Goal: Answer question/provide support

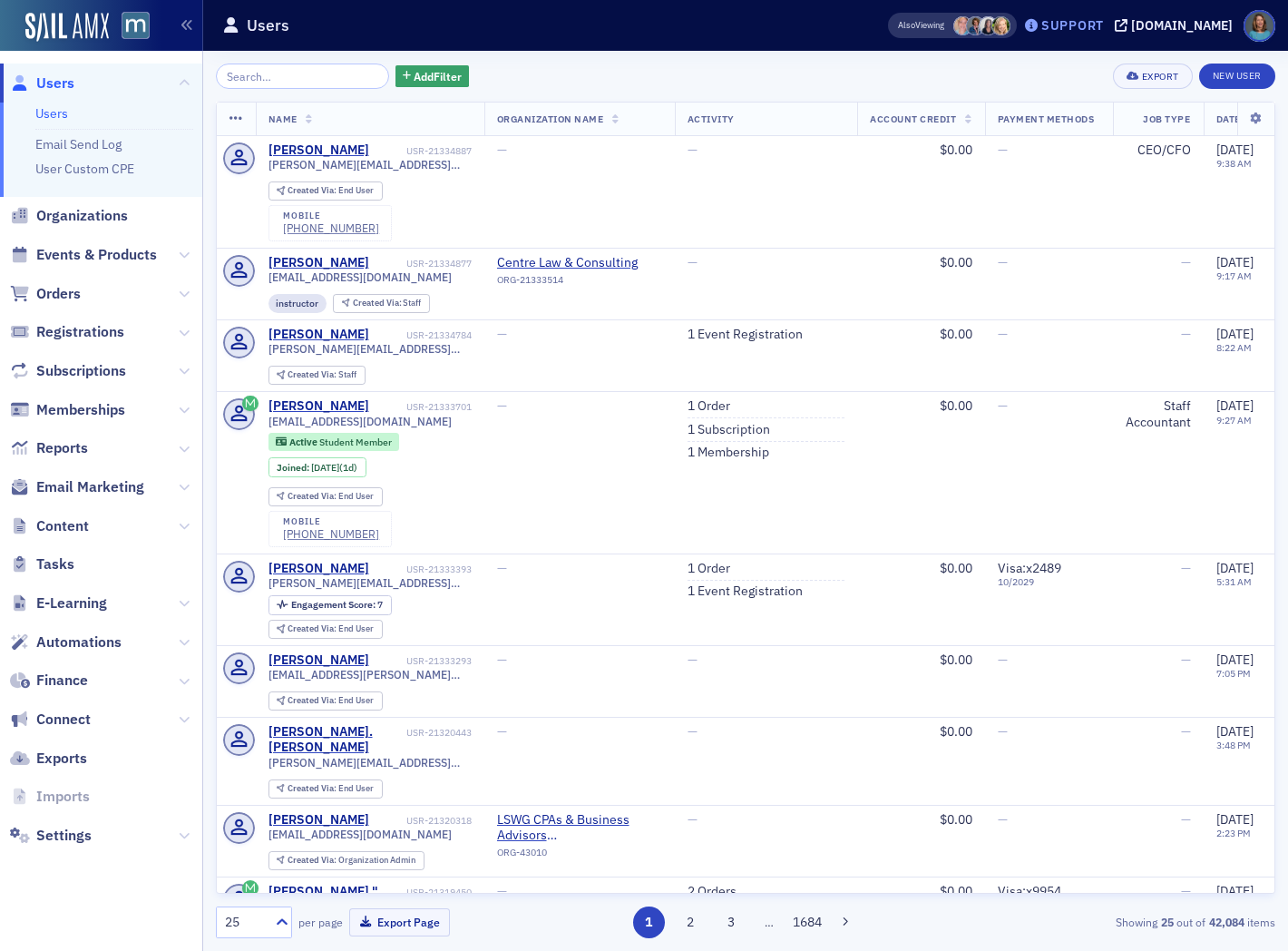
click at [1100, 33] on div "Support" at bounding box center [1064, 26] width 85 height 26
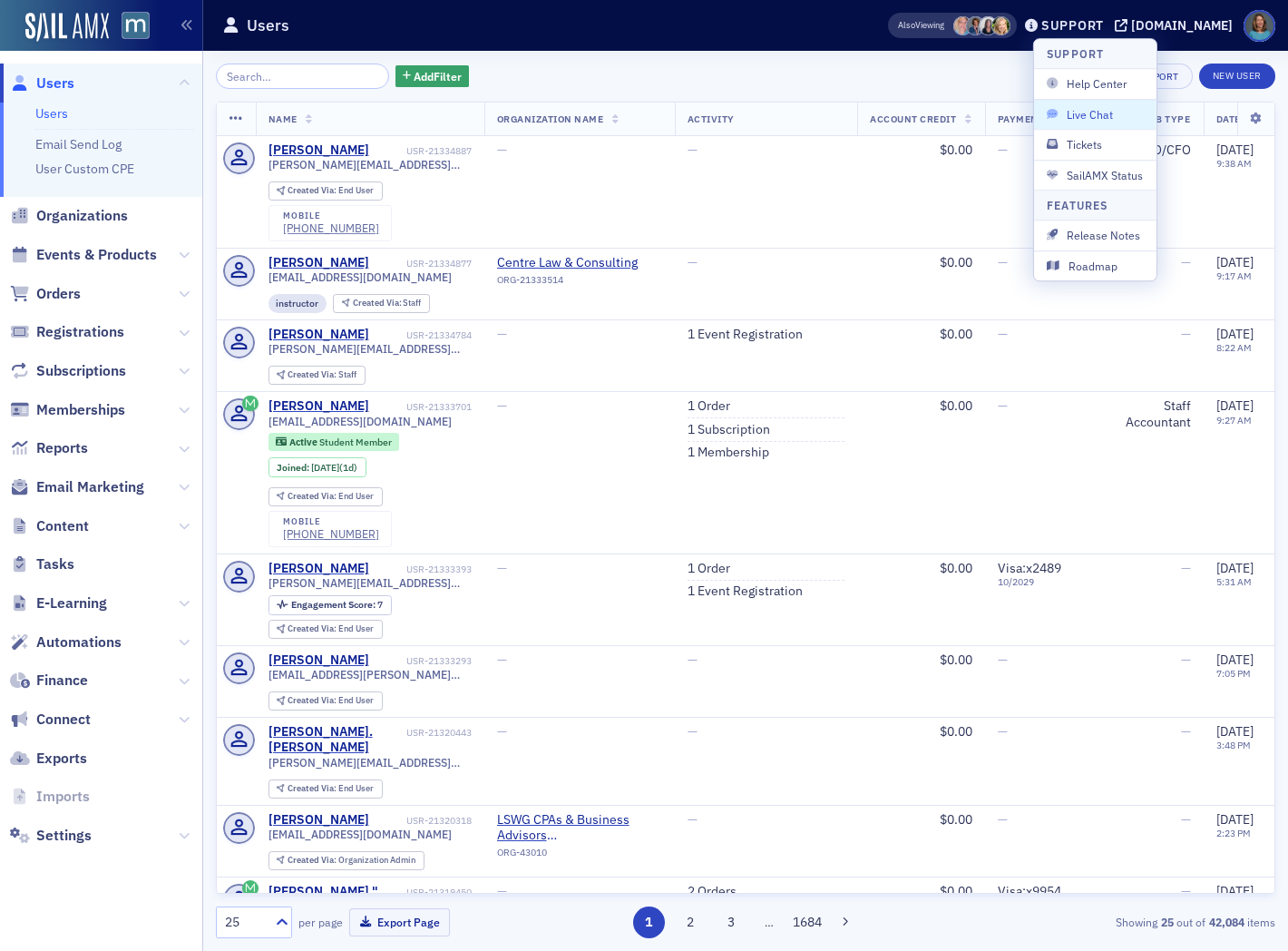
click at [1101, 115] on span "Live Chat" at bounding box center [1095, 115] width 97 height 17
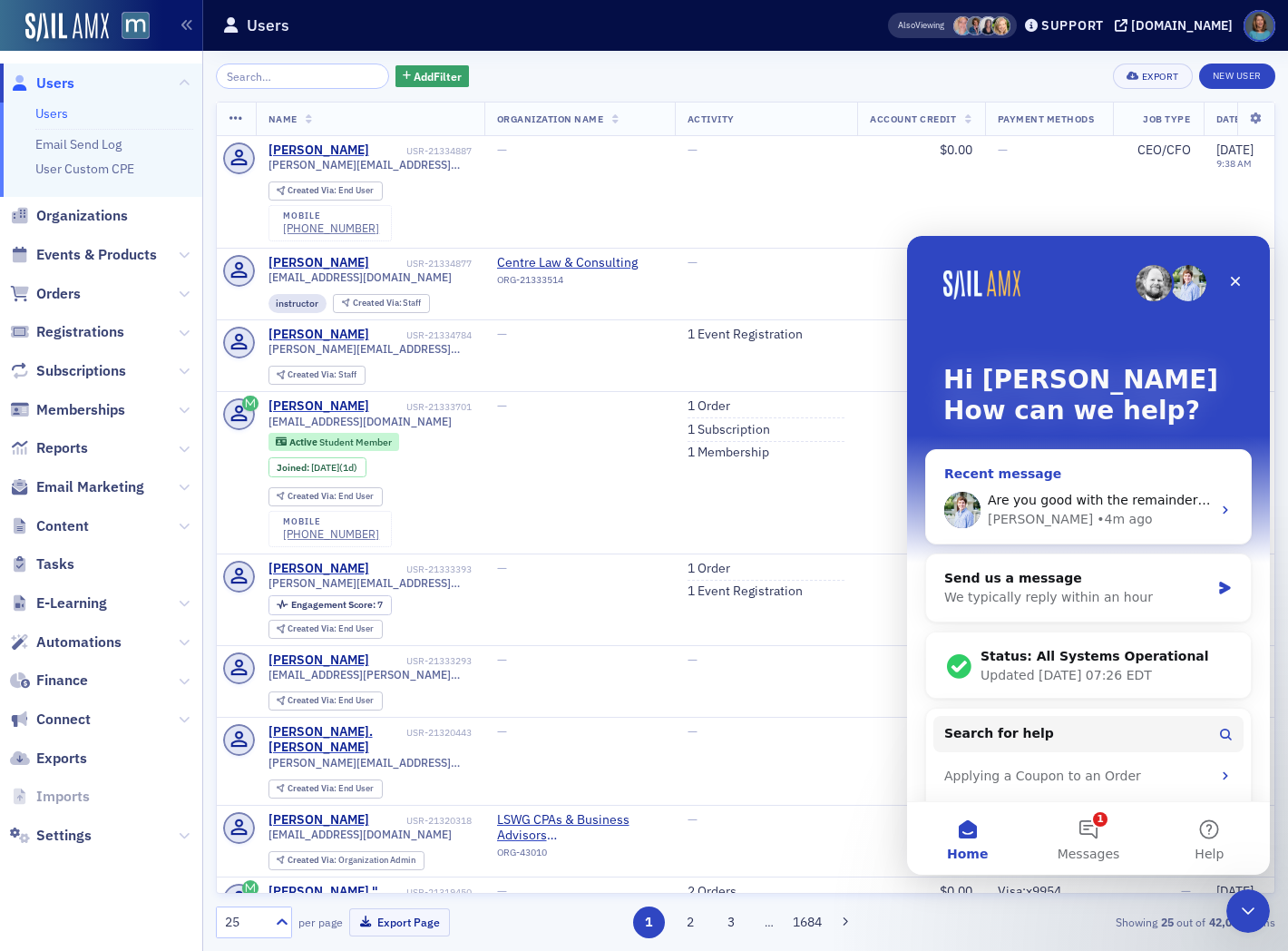
click at [1218, 503] on icon "Intercom messenger" at bounding box center [1226, 510] width 15 height 15
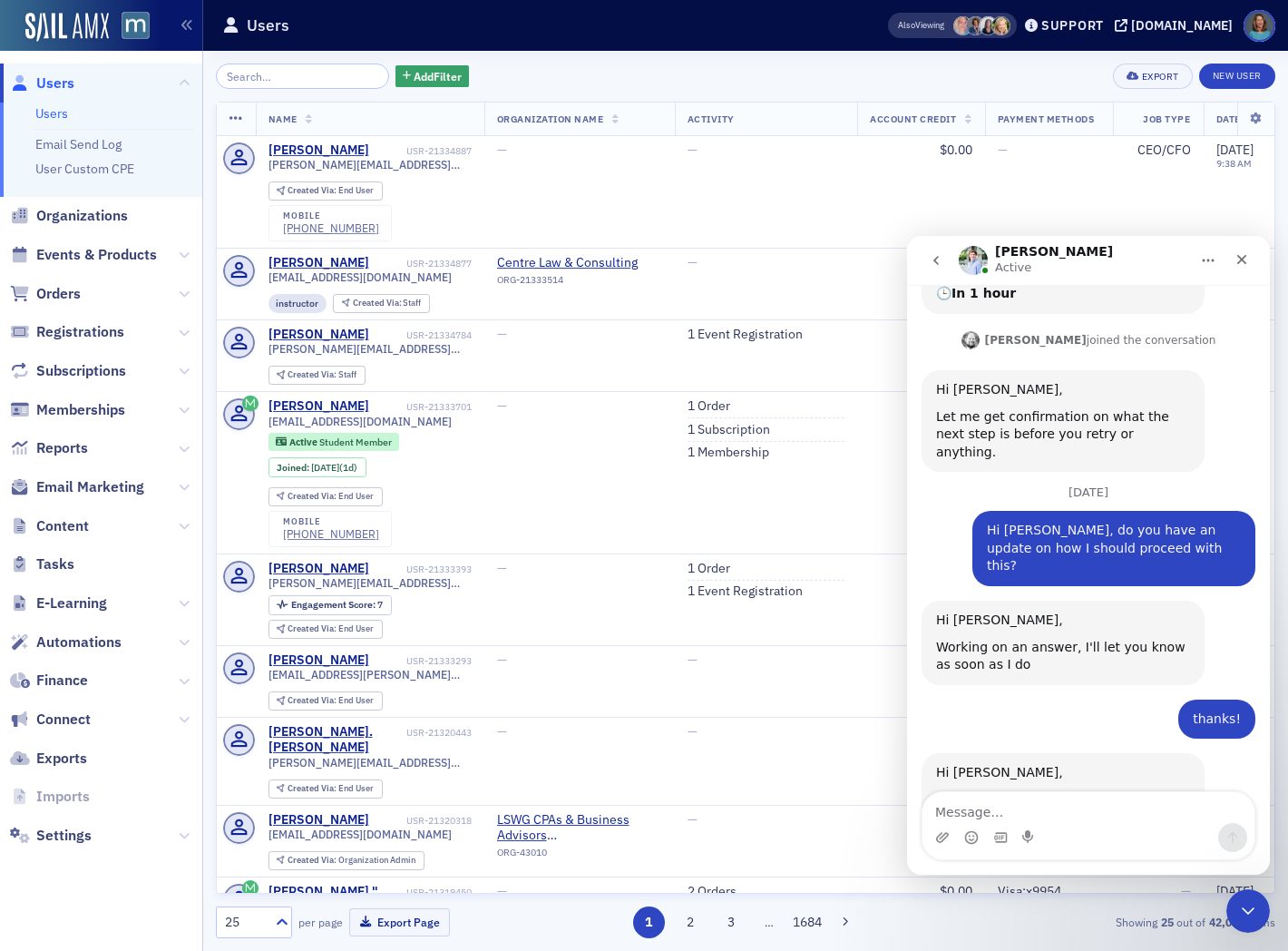
scroll to position [626, 0]
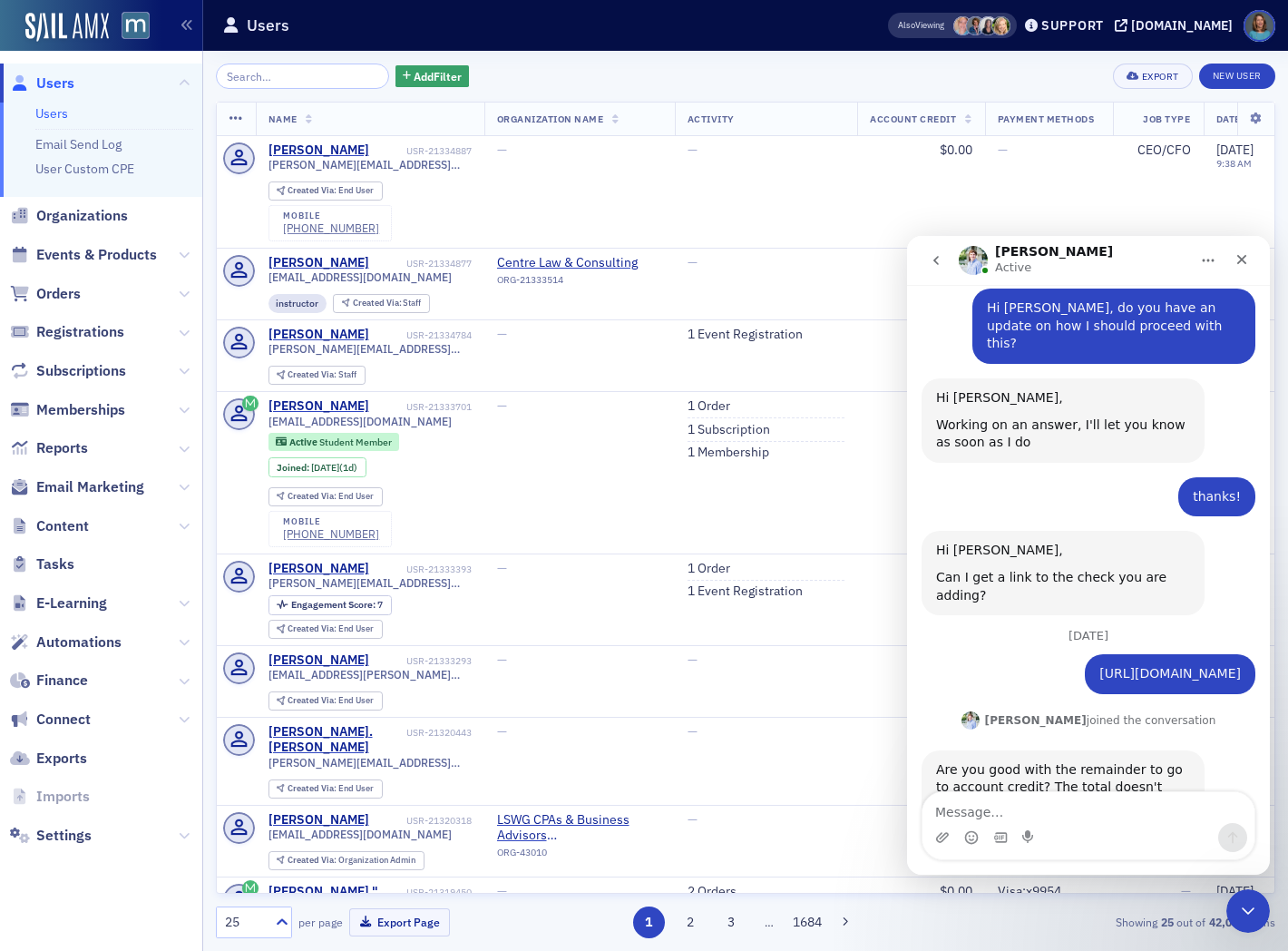
click at [1117, 666] on link "[URL][DOMAIN_NAME]" at bounding box center [1170, 674] width 141 height 15
drag, startPoint x: 1010, startPoint y: 805, endPoint x: 1045, endPoint y: 803, distance: 35.1
click at [1026, 805] on textarea "Message…" at bounding box center [1088, 808] width 332 height 31
type textarea "yes please"
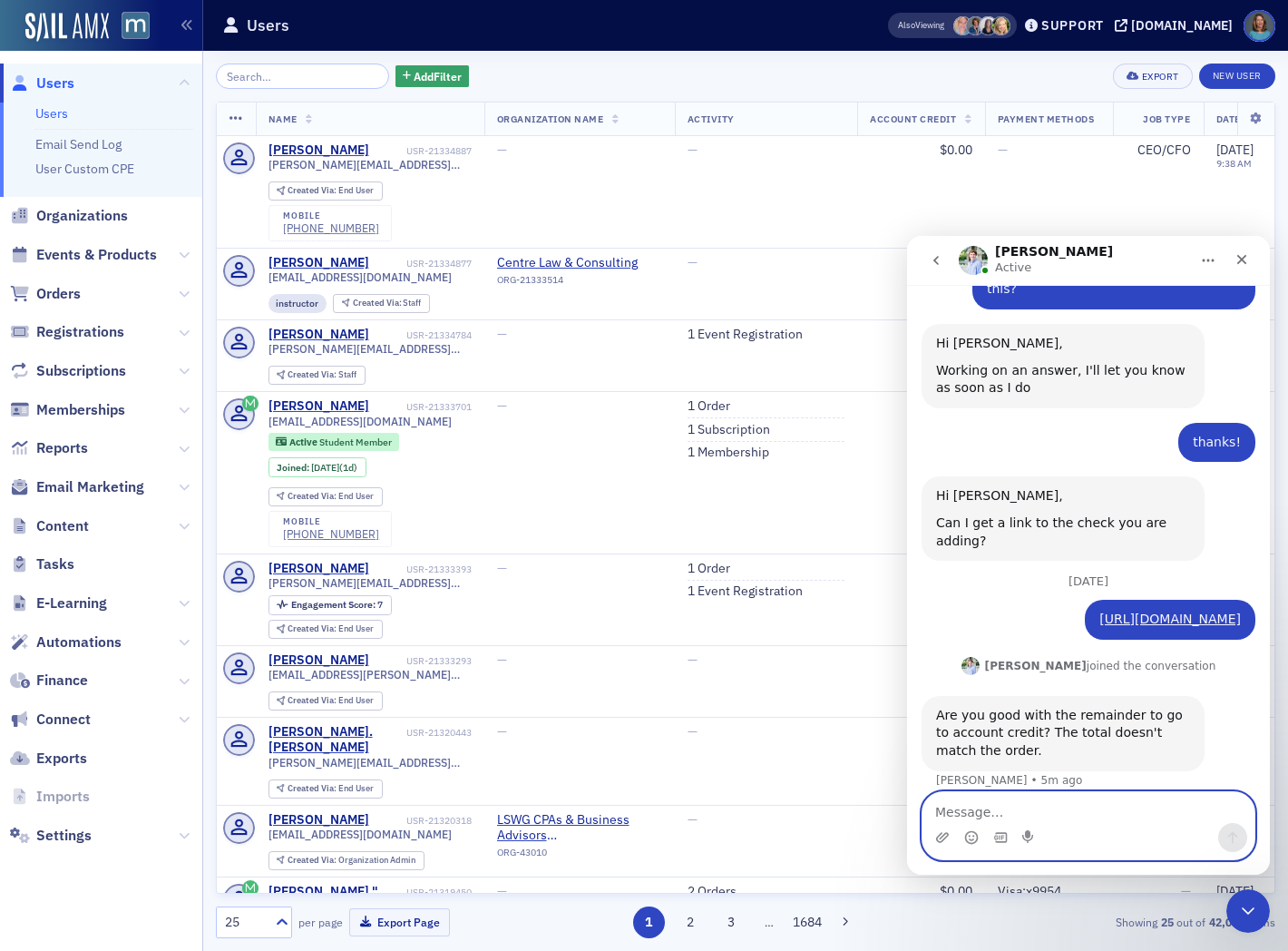
scroll to position [679, 0]
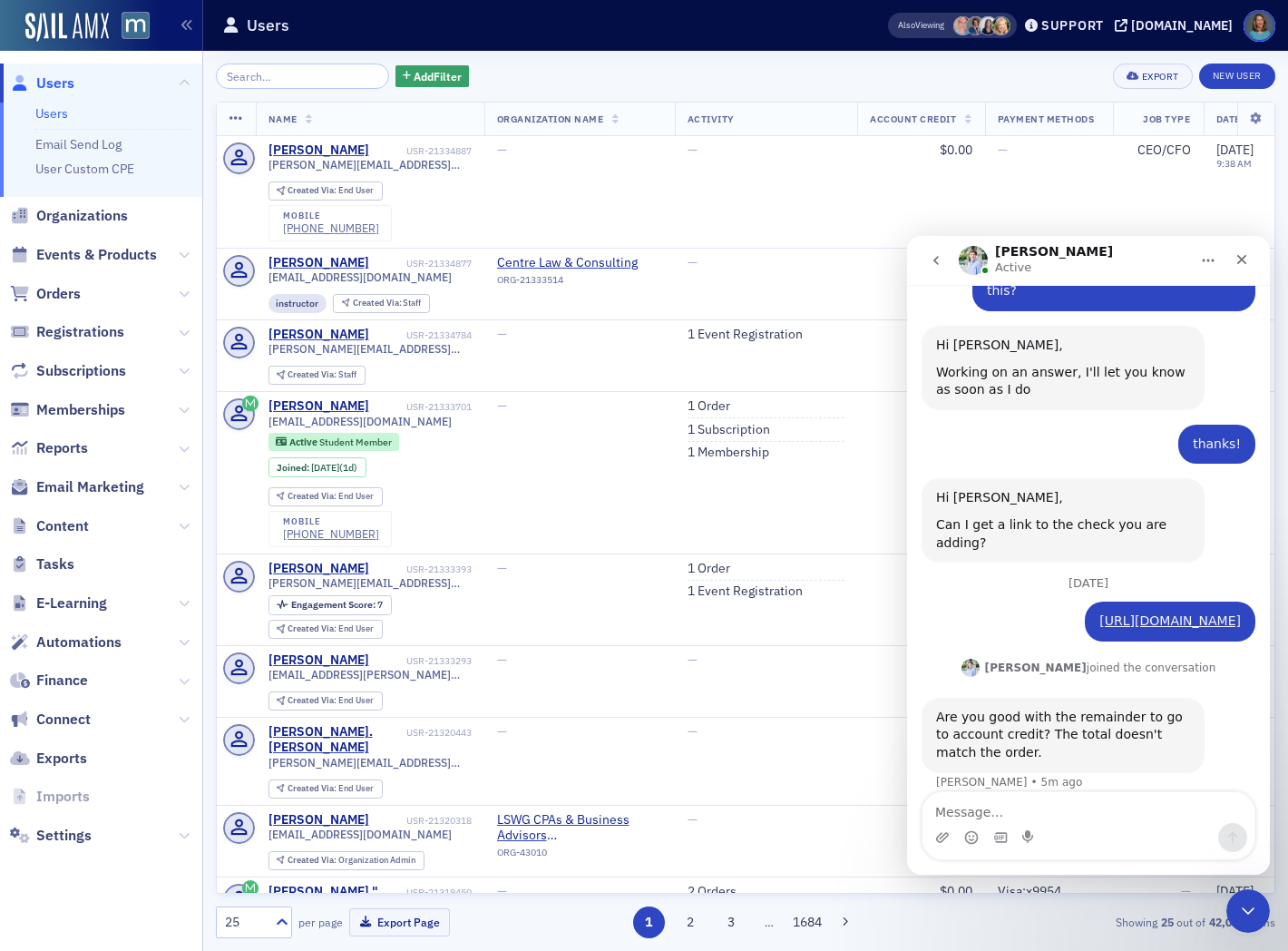
click at [934, 257] on icon "go back" at bounding box center [936, 260] width 15 height 15
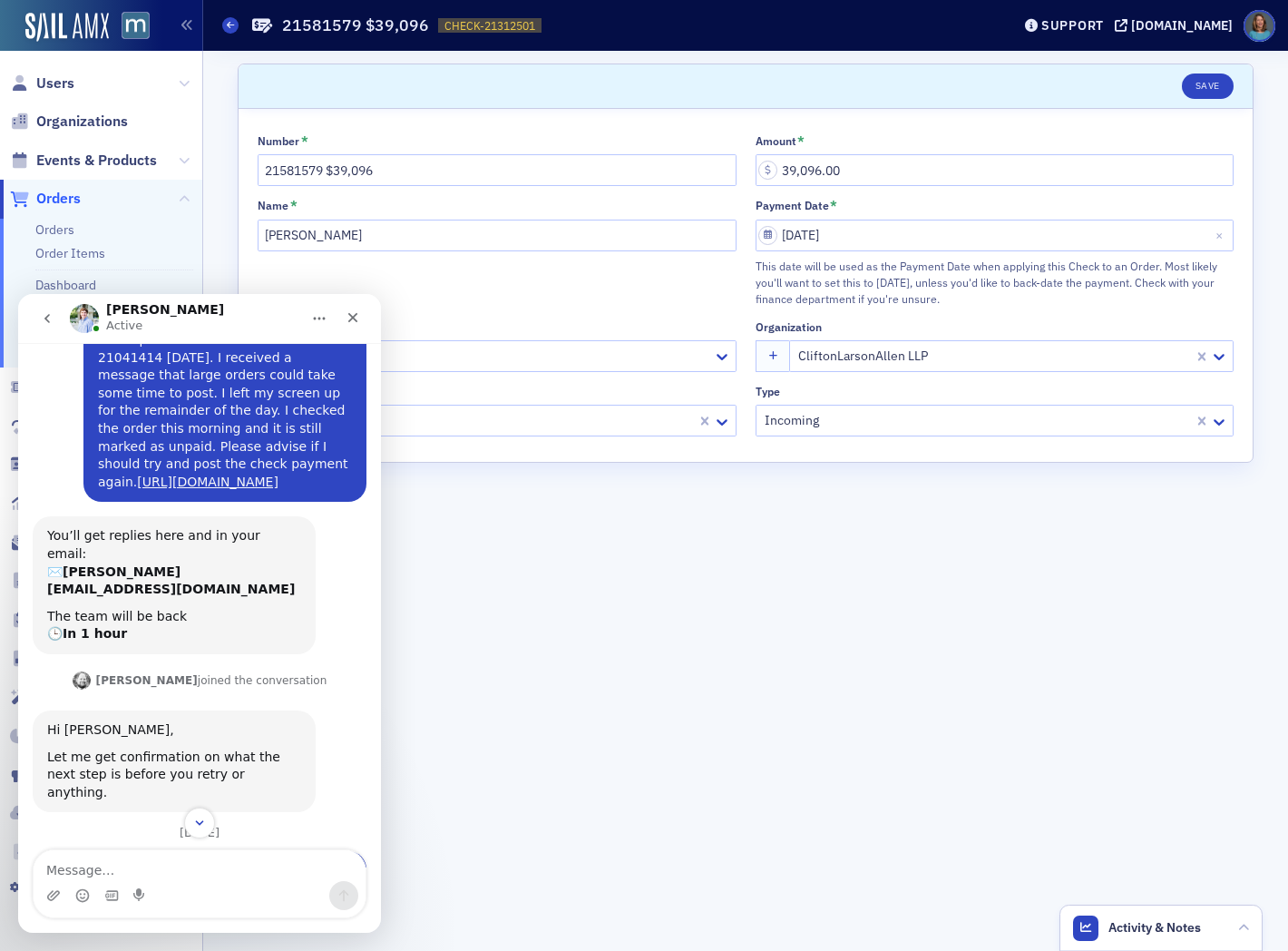
scroll to position [21, 0]
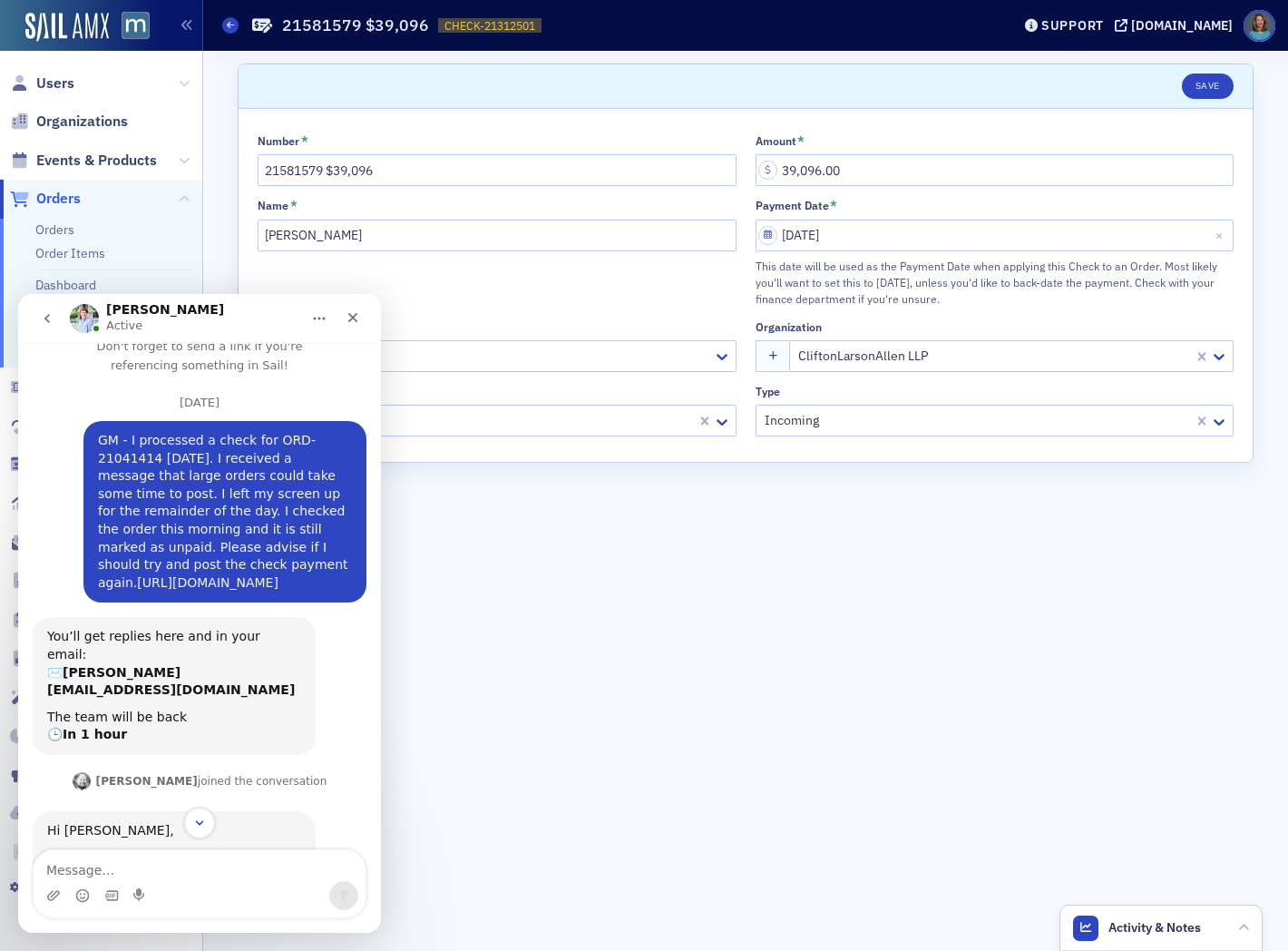
click at [209, 575] on link "[URL][DOMAIN_NAME]" at bounding box center [208, 583] width 141 height 15
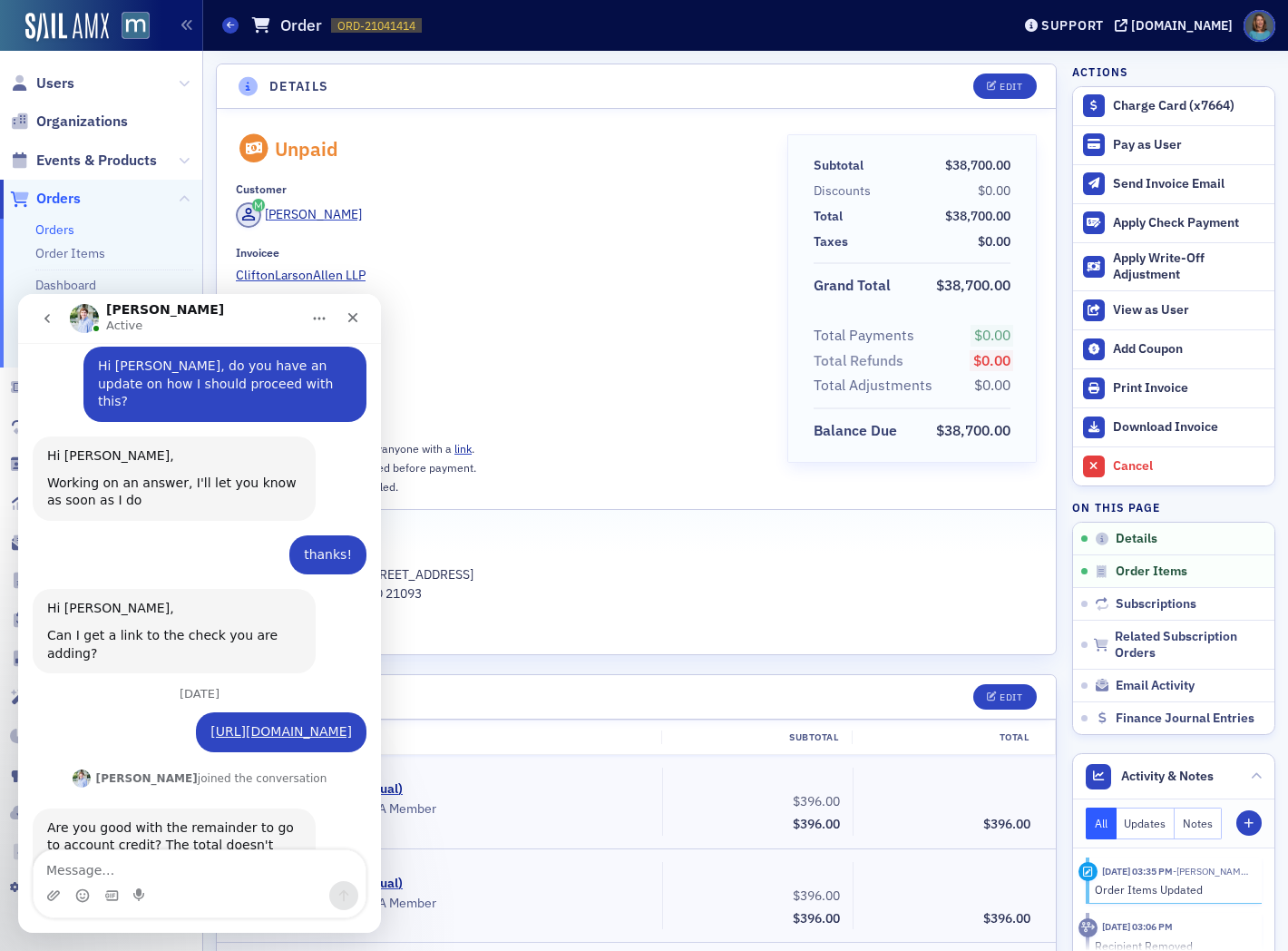
scroll to position [681, 0]
